Goal: Transaction & Acquisition: Purchase product/service

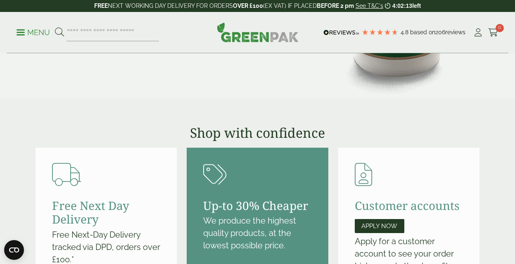
scroll to position [908, 0]
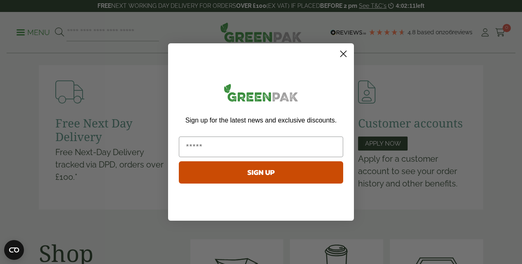
click at [340, 55] on circle "Close dialog" at bounding box center [344, 54] width 14 height 14
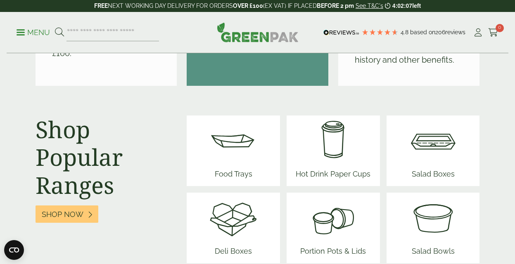
scroll to position [1074, 0]
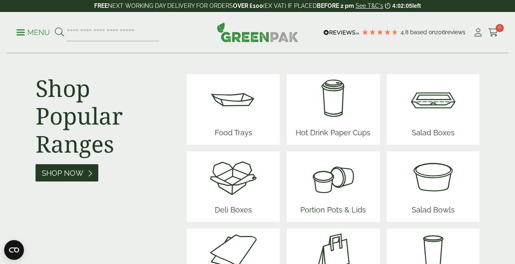
click at [73, 171] on span "Shop Now" at bounding box center [63, 173] width 42 height 9
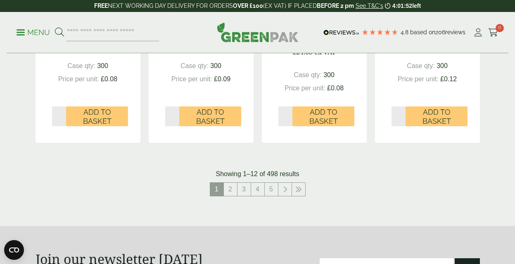
scroll to position [908, 0]
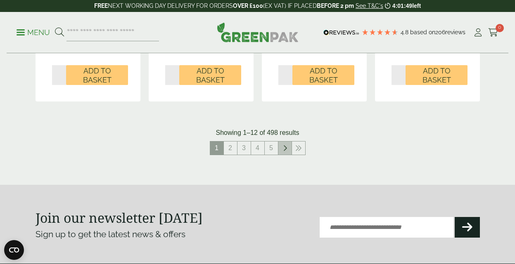
click at [287, 148] on link at bounding box center [284, 148] width 13 height 13
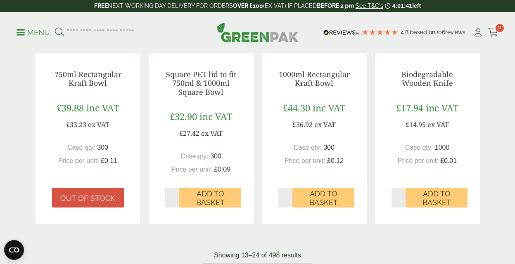
scroll to position [826, 0]
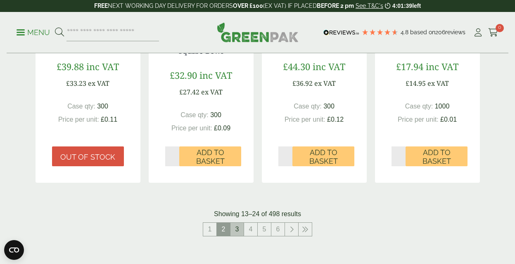
click at [236, 225] on link "3" at bounding box center [236, 229] width 13 height 13
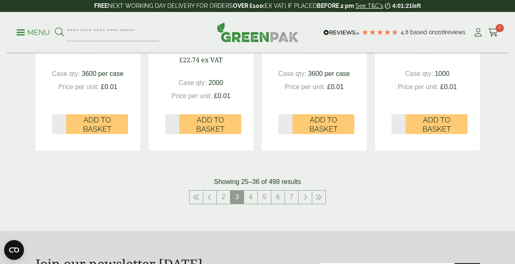
scroll to position [950, 0]
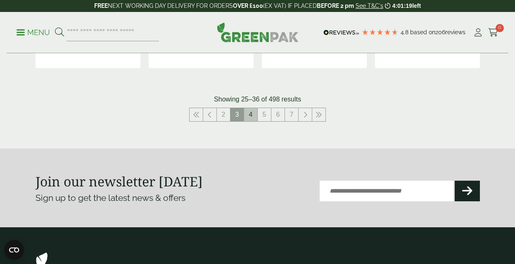
click at [252, 116] on link "4" at bounding box center [250, 114] width 13 height 13
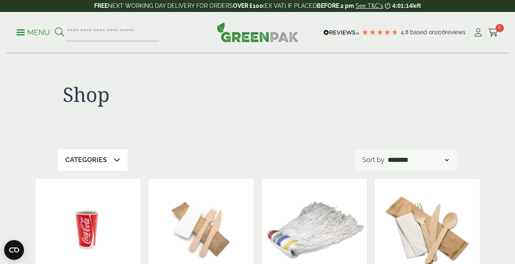
scroll to position [83, 0]
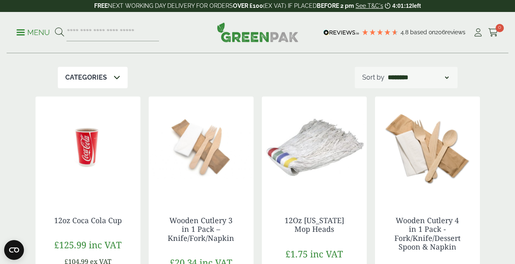
click at [118, 77] on icon at bounding box center [117, 77] width 7 height 7
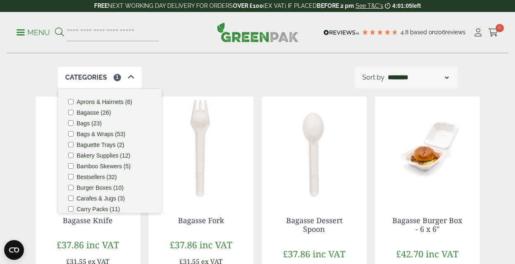
click at [275, 163] on img at bounding box center [314, 148] width 105 height 103
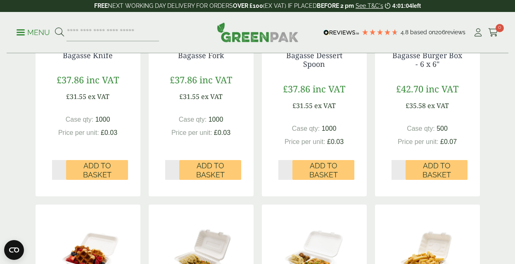
scroll to position [330, 0]
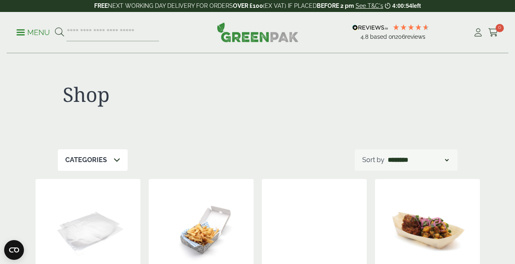
click at [119, 159] on icon at bounding box center [117, 159] width 7 height 7
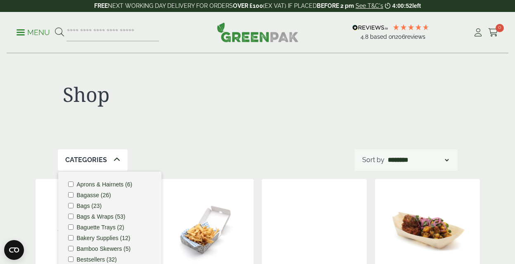
click at [87, 195] on label "Bagasse (26)" at bounding box center [94, 195] width 34 height 6
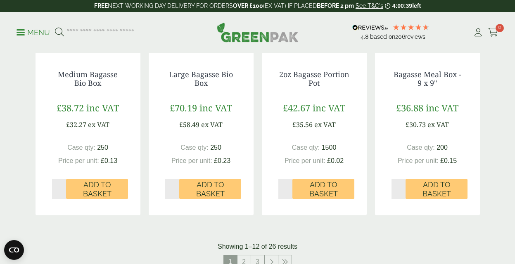
scroll to position [867, 0]
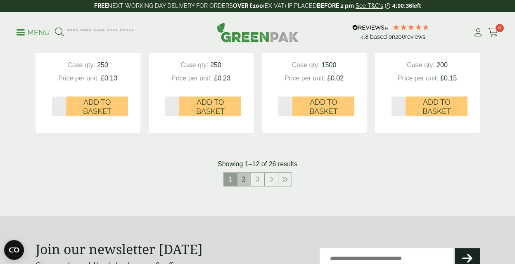
click at [245, 179] on link "2" at bounding box center [243, 179] width 13 height 13
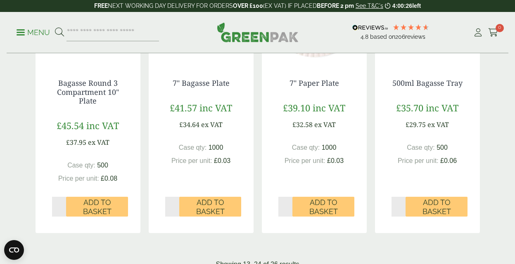
scroll to position [908, 0]
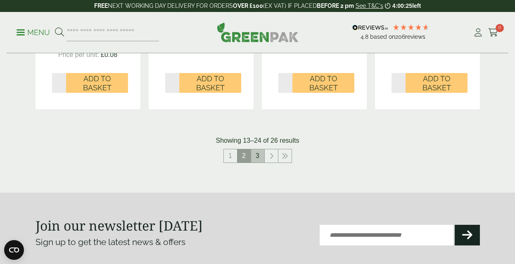
click at [259, 156] on link "3" at bounding box center [257, 155] width 13 height 13
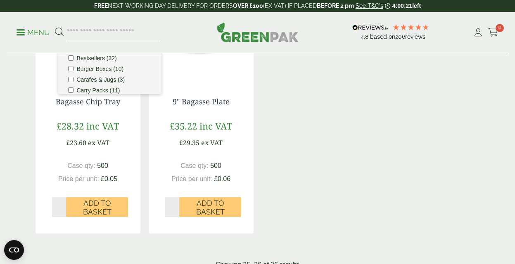
scroll to position [36, 0]
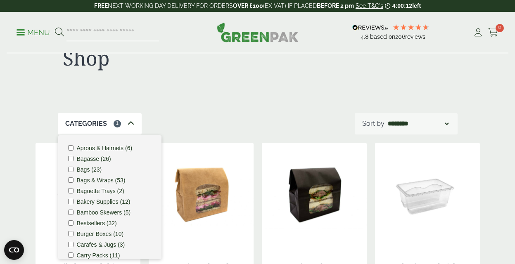
click at [264, 102] on div "Shop" at bounding box center [258, 65] width 400 height 96
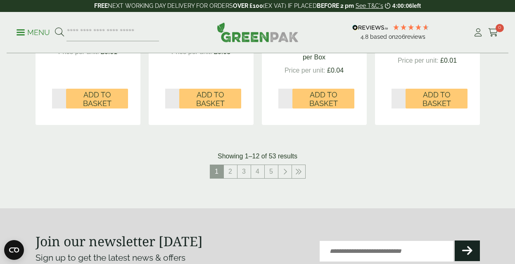
scroll to position [862, 0]
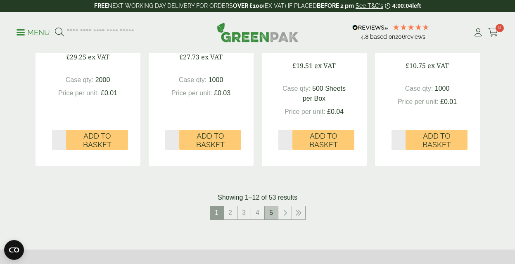
click at [273, 214] on link "5" at bounding box center [271, 212] width 13 height 13
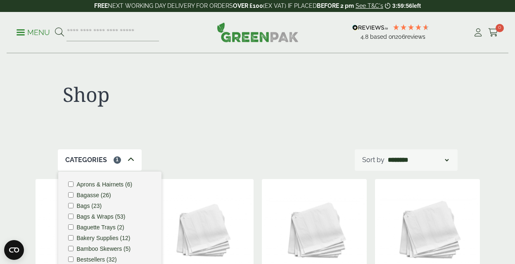
click at [73, 204] on li "Bags (23)" at bounding box center [109, 206] width 83 height 6
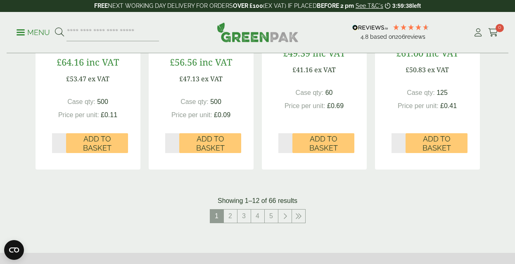
scroll to position [908, 0]
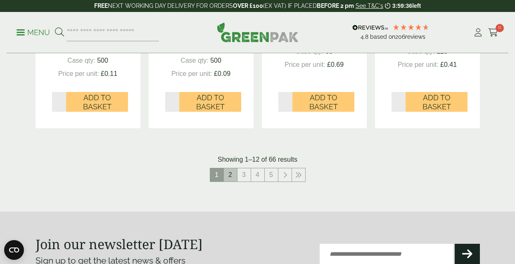
click at [235, 174] on link "2" at bounding box center [230, 174] width 13 height 13
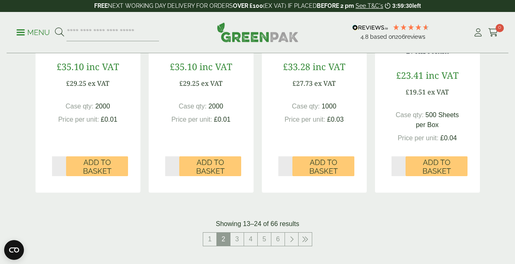
scroll to position [867, 0]
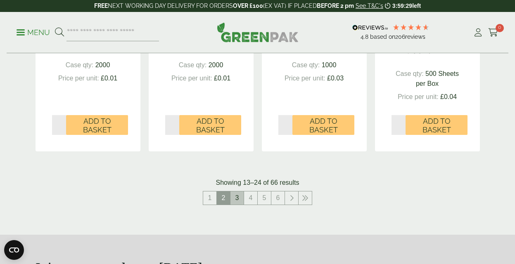
click at [237, 197] on link "3" at bounding box center [236, 198] width 13 height 13
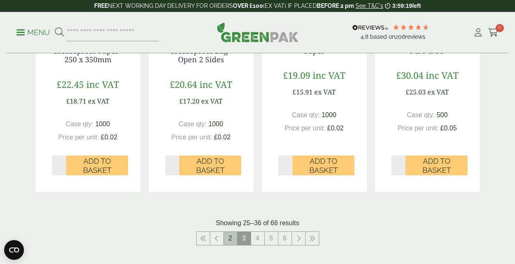
scroll to position [867, 0]
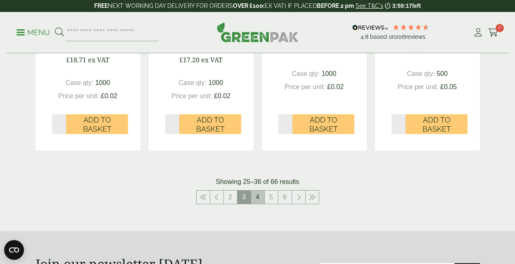
click at [257, 197] on link "4" at bounding box center [257, 197] width 13 height 13
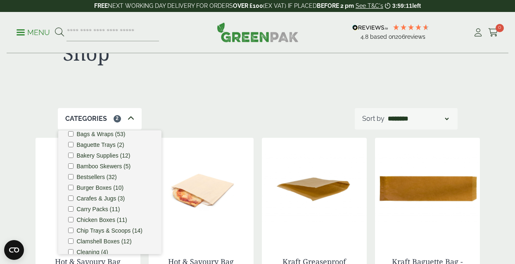
scroll to position [83, 0]
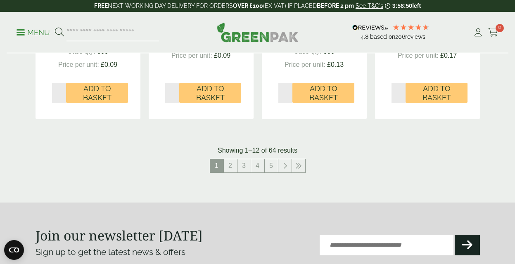
scroll to position [950, 0]
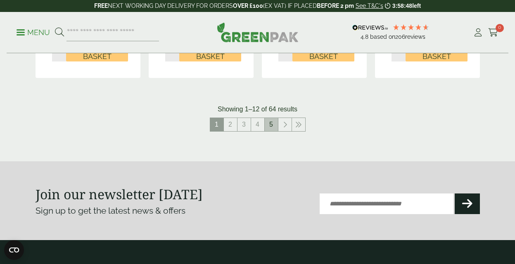
click at [272, 124] on link "5" at bounding box center [271, 124] width 13 height 13
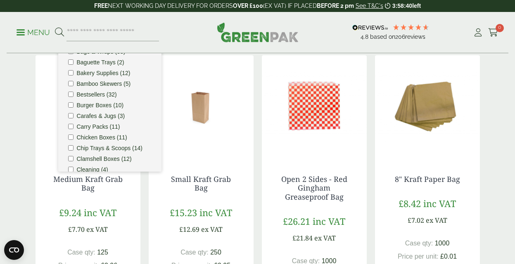
scroll to position [58, 0]
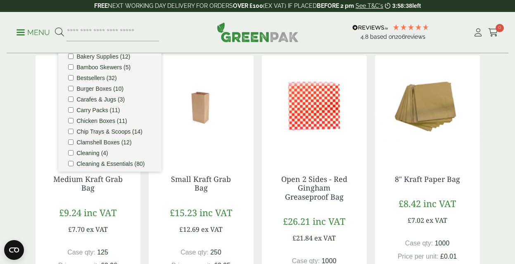
click at [73, 122] on li "Chicken Boxes (11)" at bounding box center [109, 121] width 83 height 6
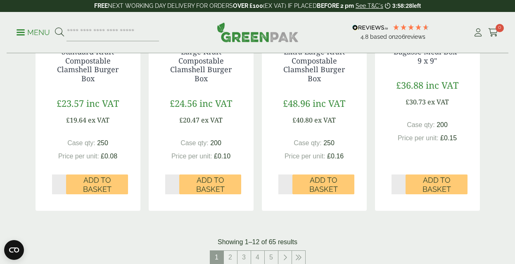
scroll to position [867, 0]
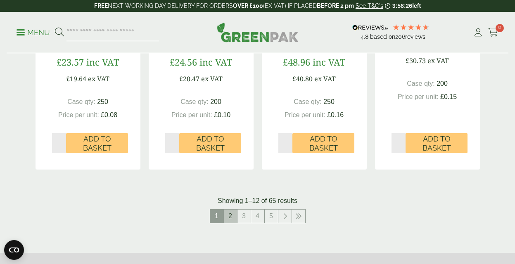
click at [231, 216] on link "2" at bounding box center [230, 216] width 13 height 13
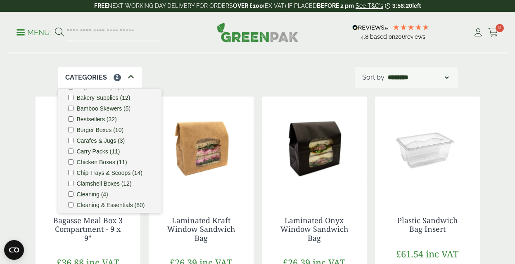
scroll to position [140, 0]
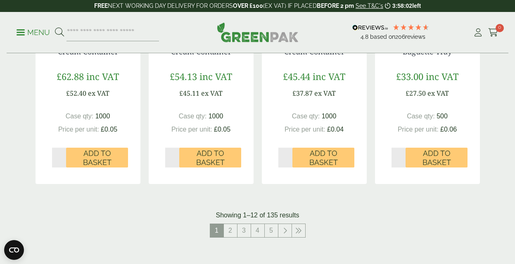
scroll to position [867, 0]
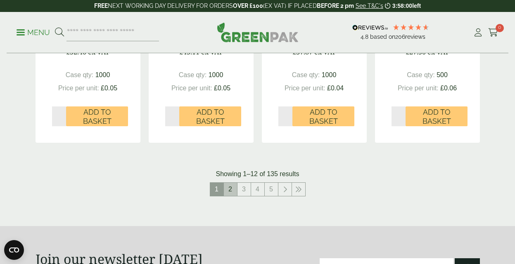
click at [230, 191] on link "2" at bounding box center [230, 189] width 13 height 13
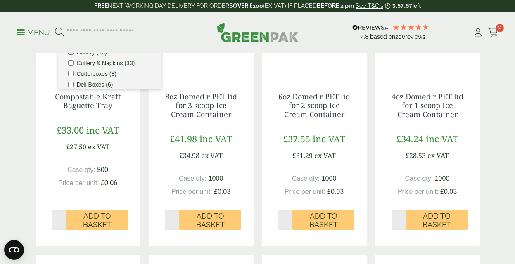
scroll to position [41, 0]
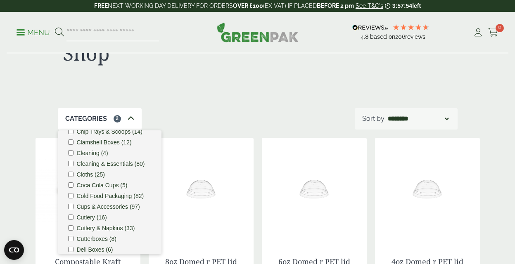
click at [73, 199] on li "Cold Food Packaging (82)" at bounding box center [109, 196] width 83 height 6
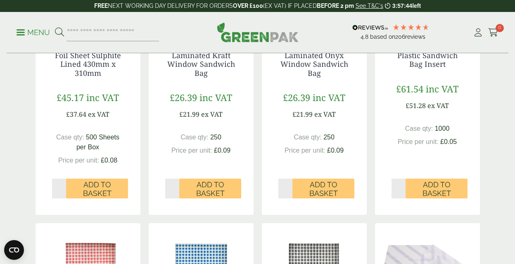
scroll to position [124, 0]
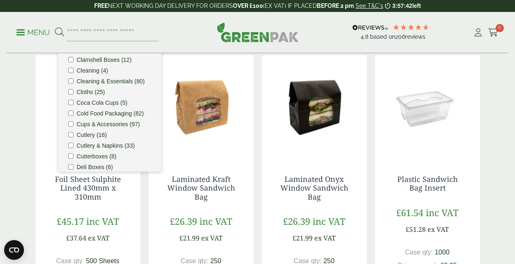
click at [225, 154] on img at bounding box center [201, 106] width 105 height 103
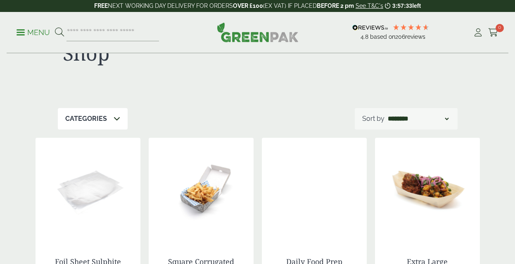
scroll to position [83, 0]
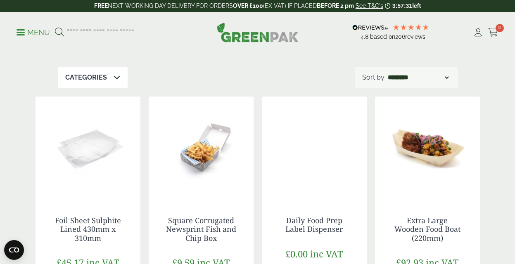
click at [118, 77] on icon at bounding box center [117, 77] width 7 height 7
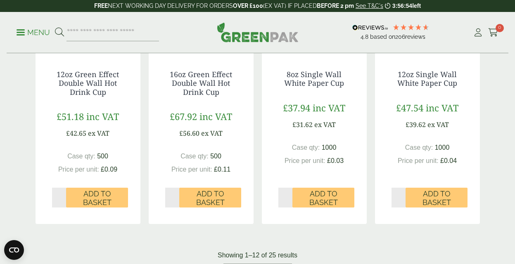
scroll to position [826, 0]
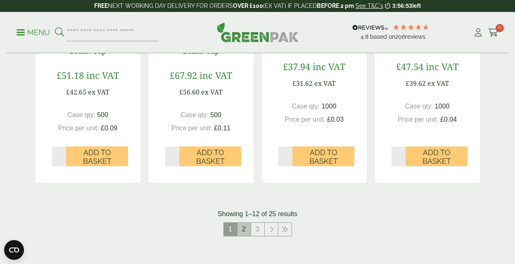
click at [244, 227] on link "2" at bounding box center [243, 229] width 13 height 13
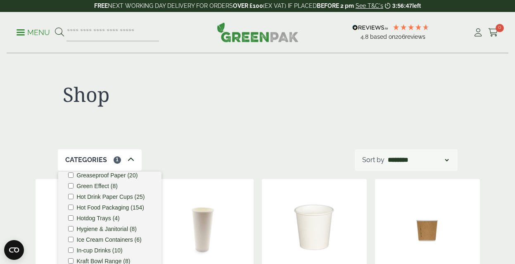
scroll to position [475, 0]
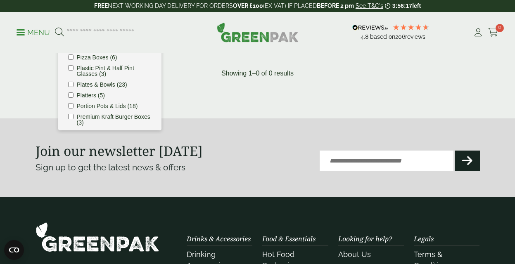
scroll to position [607, 0]
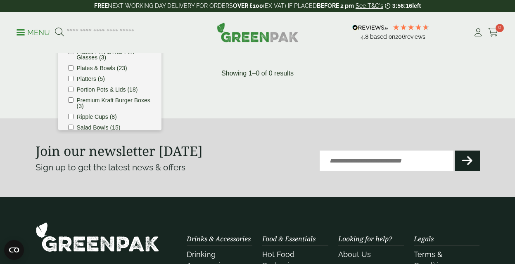
click at [73, 33] on li "Pint & Half Pint Glasses (9)" at bounding box center [109, 30] width 83 height 6
